Goal: Use online tool/utility

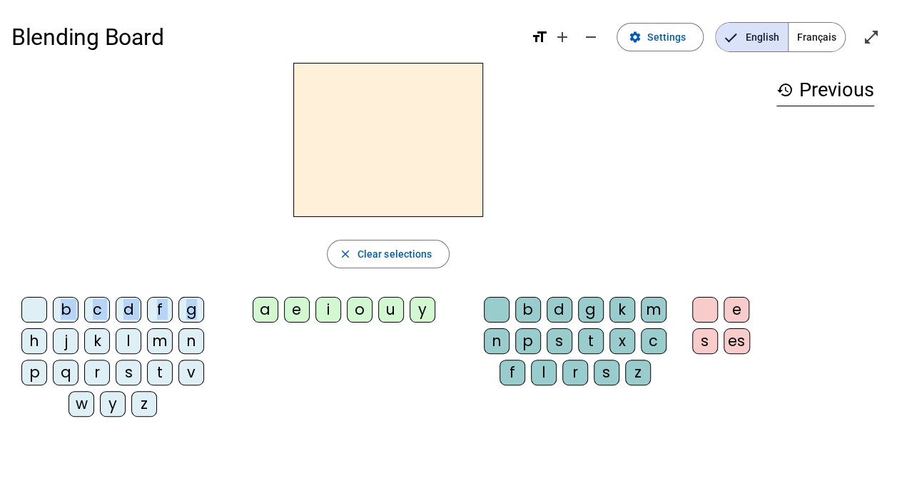
drag, startPoint x: 197, startPoint y: 308, endPoint x: 253, endPoint y: 258, distance: 75.3
click at [253, 258] on div "close Clear selections b c d f g h j k l m n p q r s t v w y z a e i o u y b d …" at bounding box center [387, 245] width 753 height 365
drag, startPoint x: 253, startPoint y: 258, endPoint x: 192, endPoint y: 311, distance: 80.9
click at [192, 311] on div "g" at bounding box center [191, 310] width 26 height 26
click at [271, 309] on div "a" at bounding box center [266, 310] width 26 height 26
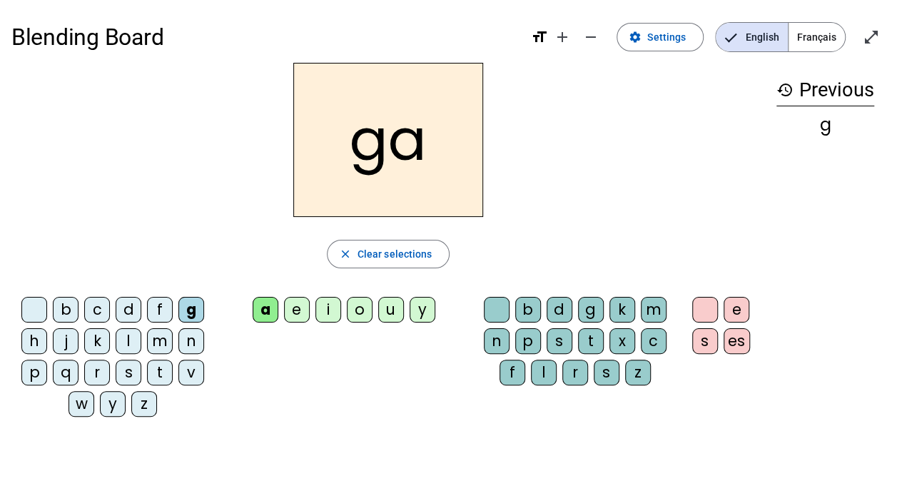
click at [529, 312] on div "b" at bounding box center [528, 310] width 26 height 26
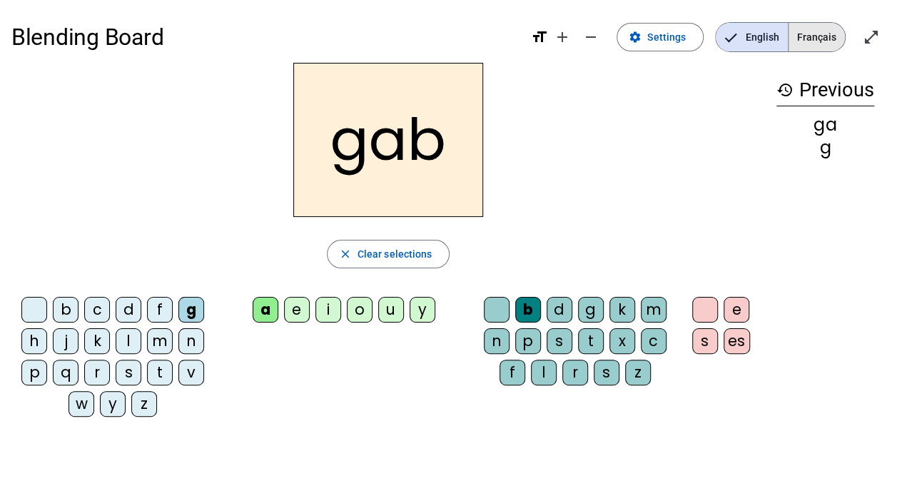
click at [819, 39] on span "Français" at bounding box center [816, 37] width 56 height 29
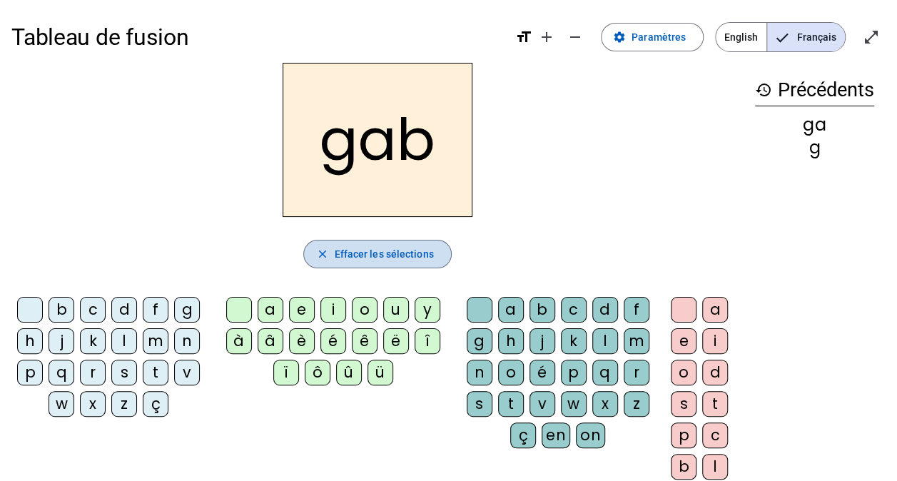
click at [422, 250] on span "Effacer les sélections" at bounding box center [383, 253] width 99 height 17
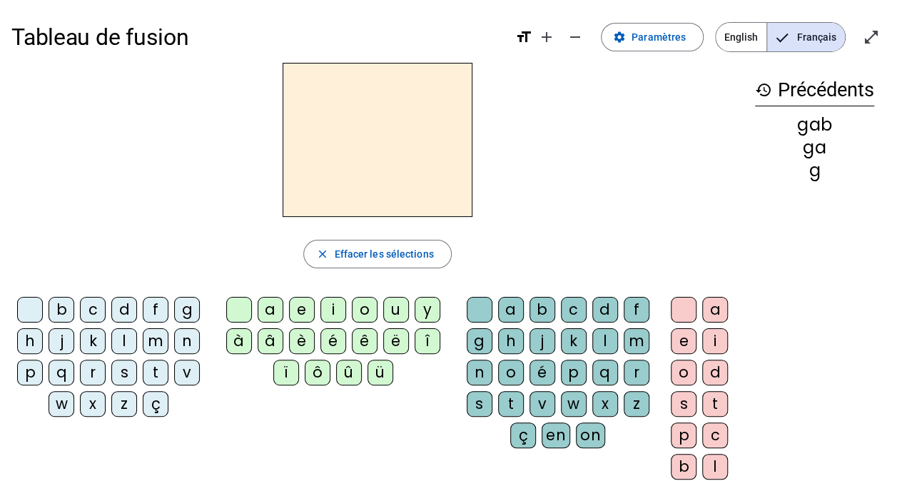
click at [187, 310] on div "g" at bounding box center [187, 310] width 26 height 26
click at [300, 313] on div "e" at bounding box center [302, 310] width 26 height 26
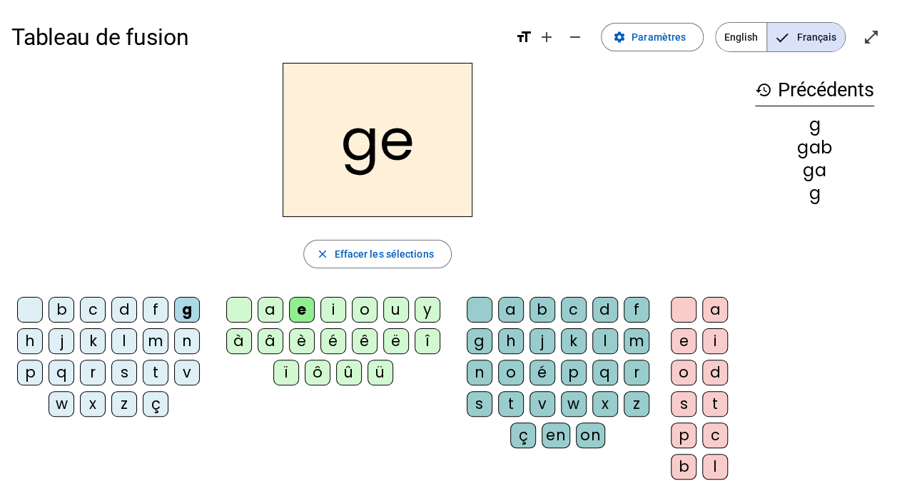
click at [570, 376] on div "p" at bounding box center [574, 373] width 26 height 26
